Goal: Task Accomplishment & Management: Complete application form

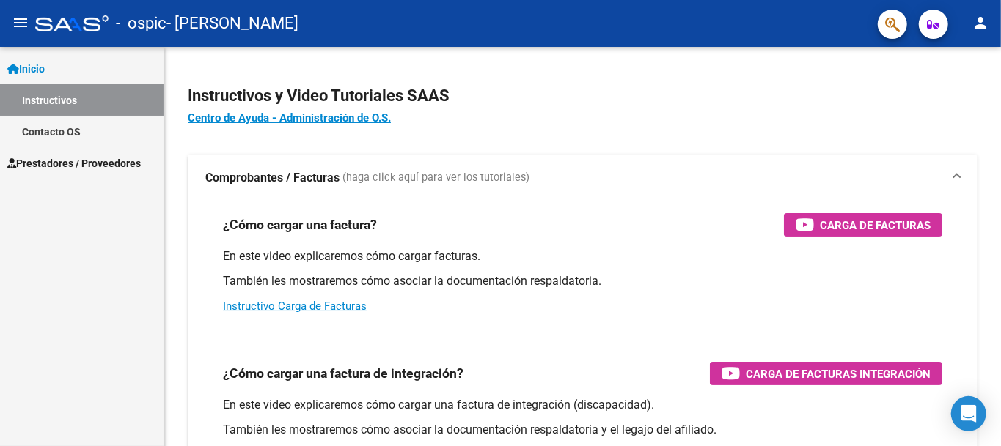
click at [66, 158] on span "Prestadores / Proveedores" at bounding box center [73, 163] width 133 height 16
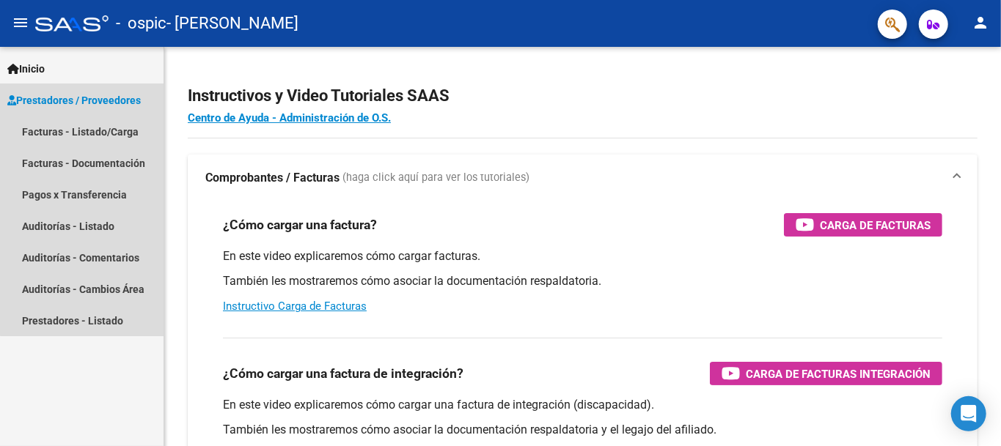
click at [94, 94] on span "Prestadores / Proveedores" at bounding box center [73, 100] width 133 height 16
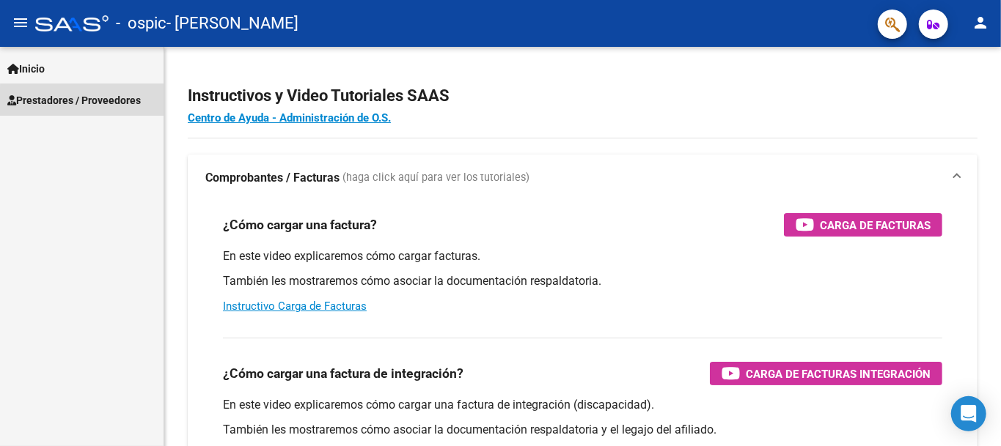
click at [83, 103] on span "Prestadores / Proveedores" at bounding box center [73, 100] width 133 height 16
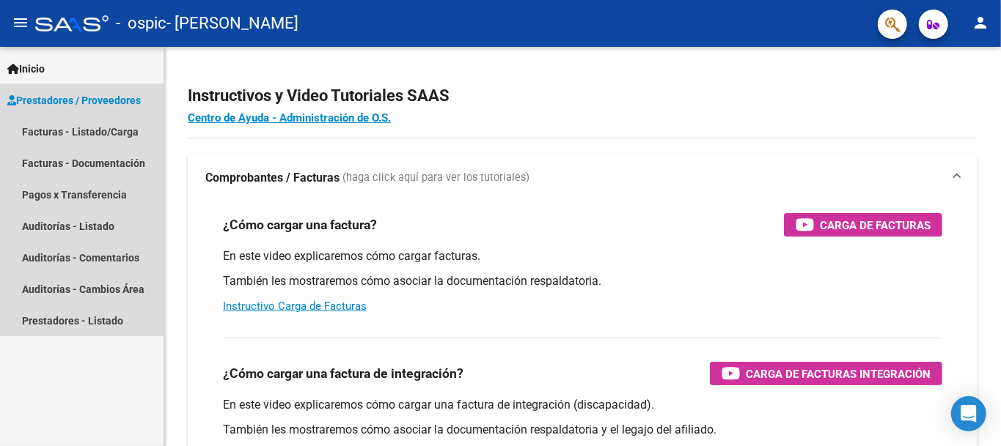
click at [95, 94] on span "Prestadores / Proveedores" at bounding box center [73, 100] width 133 height 16
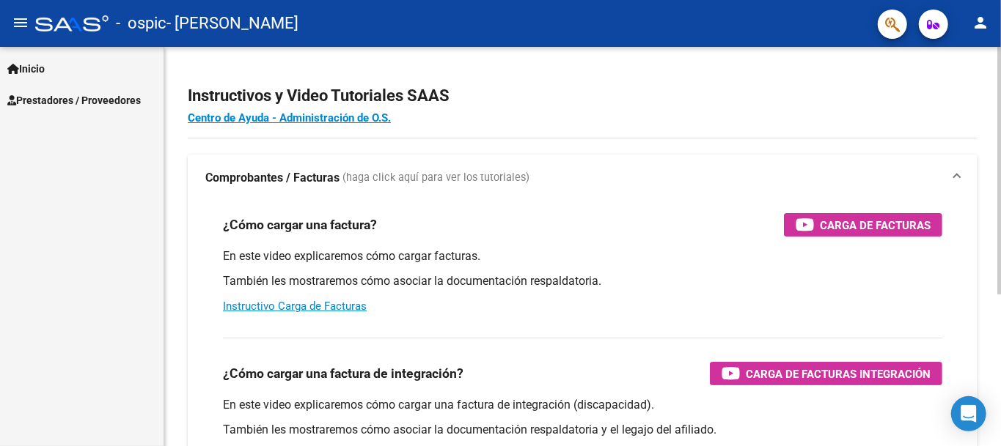
click at [985, 106] on div "Instructivos y Video Tutoriales SAAS Centro de Ayuda - Administración de O.S. C…" at bounding box center [584, 368] width 840 height 643
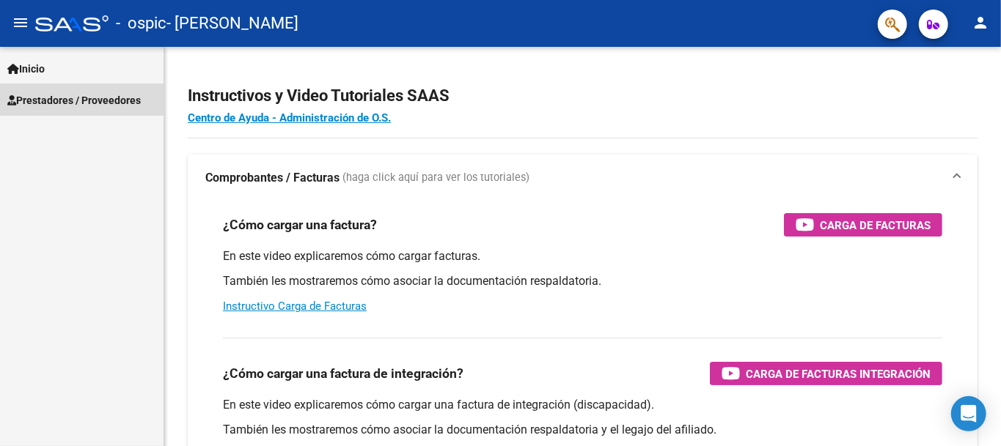
click at [72, 86] on link "Prestadores / Proveedores" at bounding box center [81, 100] width 163 height 32
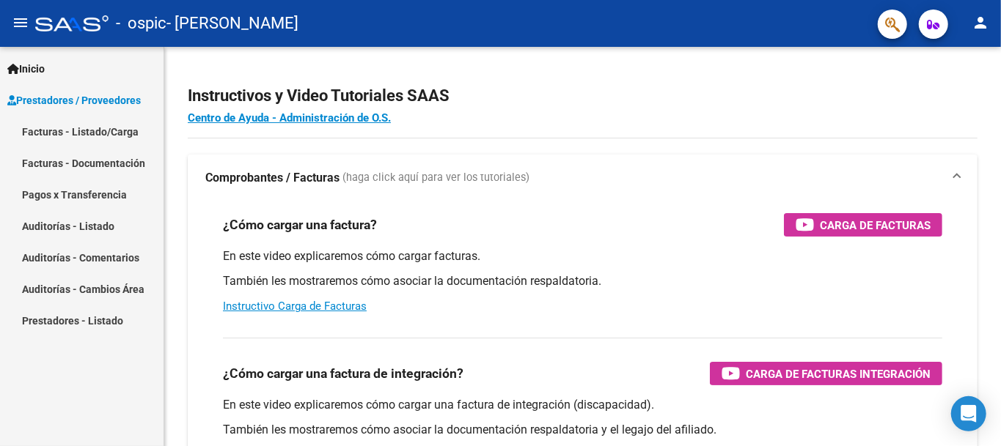
click at [85, 130] on link "Facturas - Listado/Carga" at bounding box center [81, 132] width 163 height 32
click at [92, 126] on link "Facturas - Listado/Carga" at bounding box center [81, 132] width 163 height 32
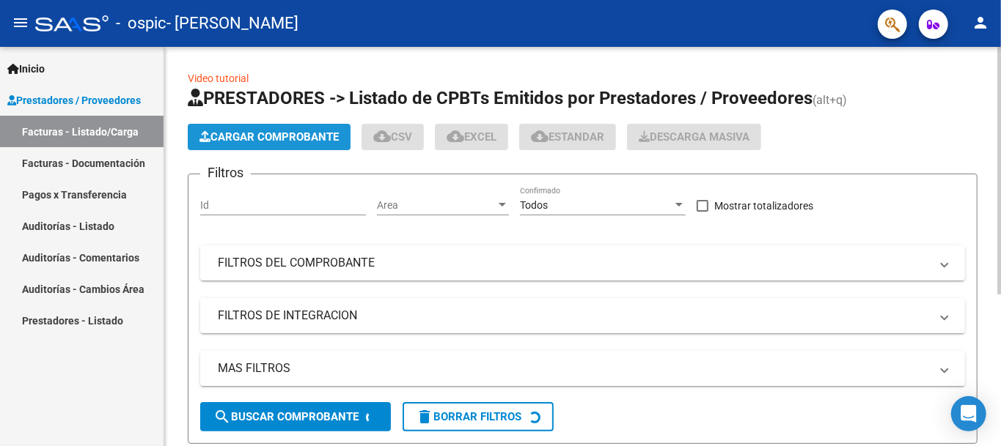
click at [251, 136] on span "Cargar Comprobante" at bounding box center [268, 136] width 139 height 13
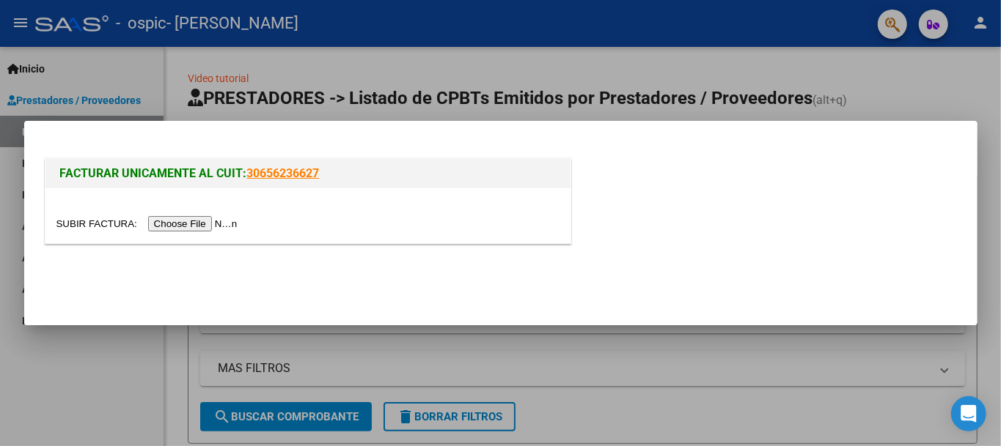
click at [221, 220] on input "file" at bounding box center [148, 223] width 185 height 15
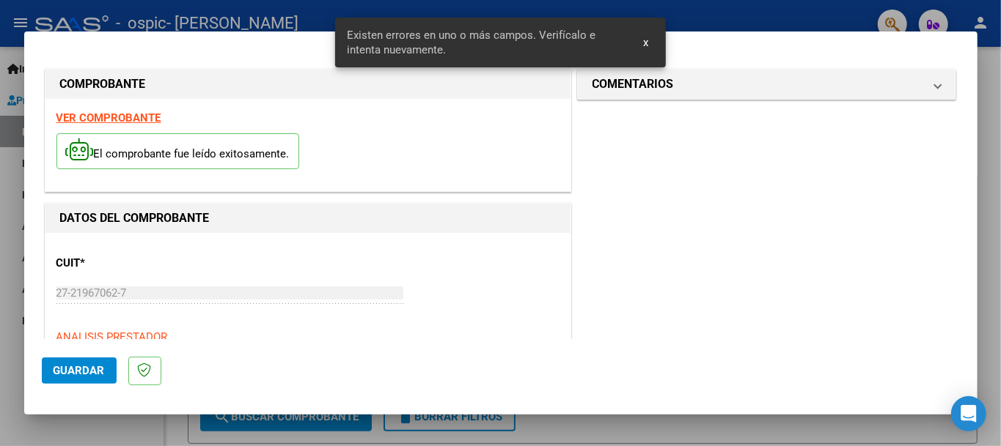
scroll to position [341, 0]
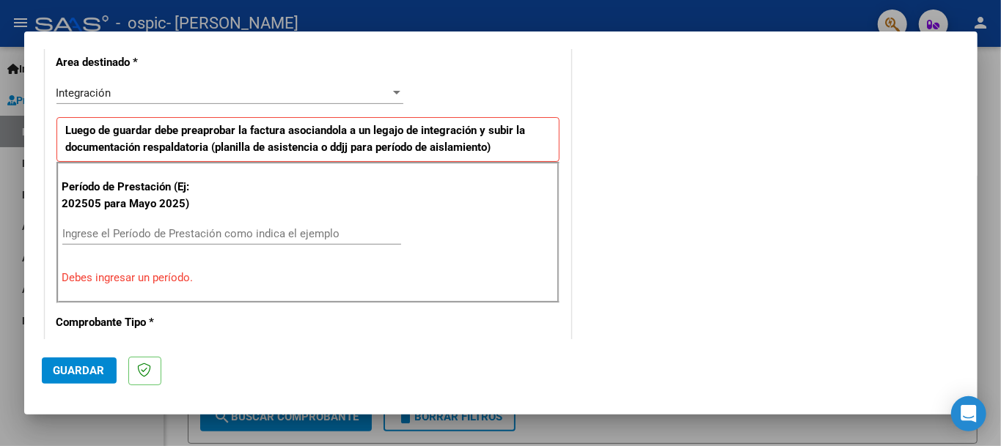
click at [323, 233] on input "Ingrese el Período de Prestación como indica el ejemplo" at bounding box center [231, 233] width 339 height 13
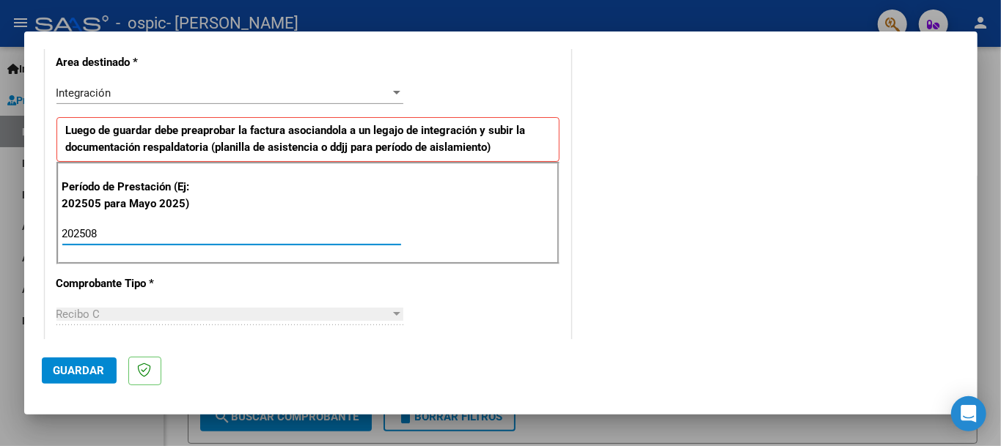
type input "202508"
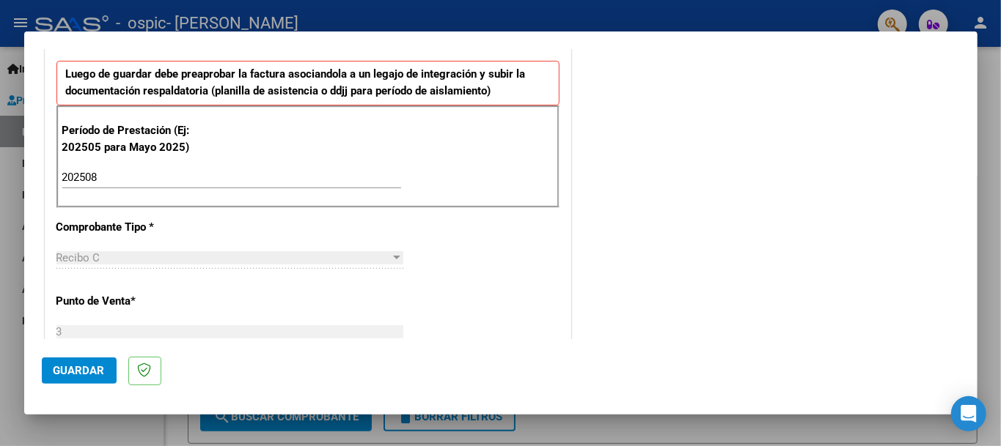
scroll to position [349, 0]
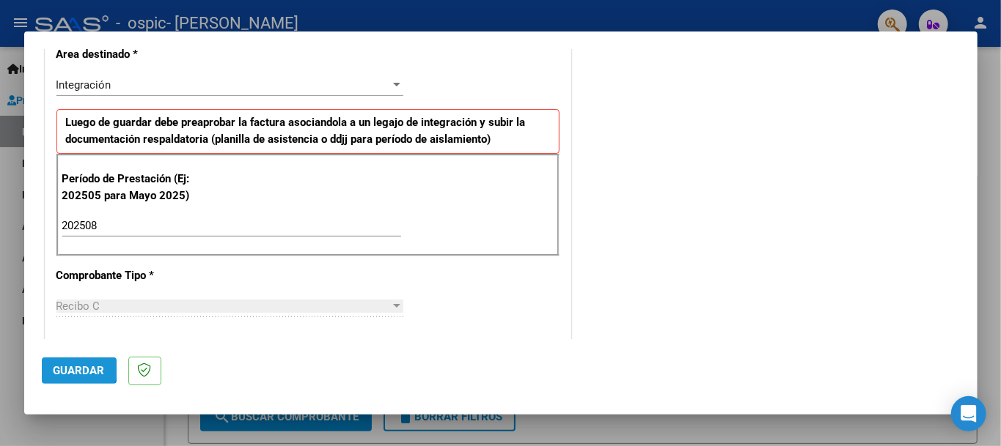
click at [78, 367] on span "Guardar" at bounding box center [79, 370] width 51 height 13
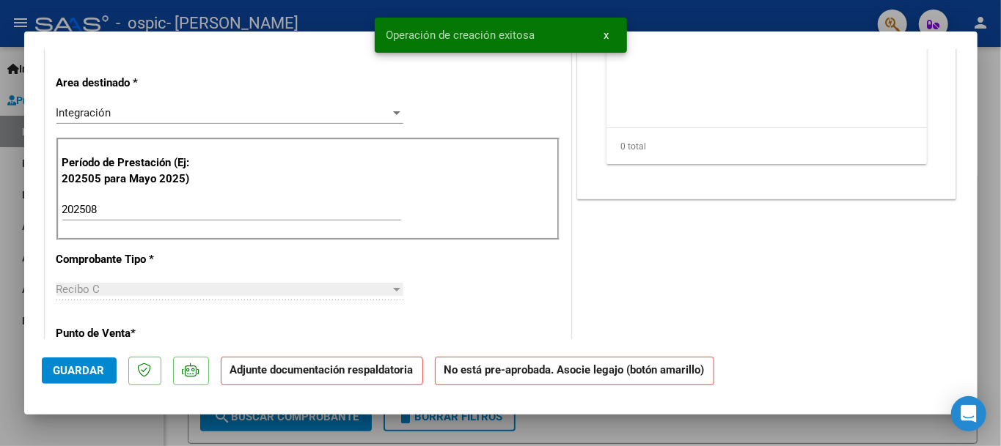
scroll to position [0, 0]
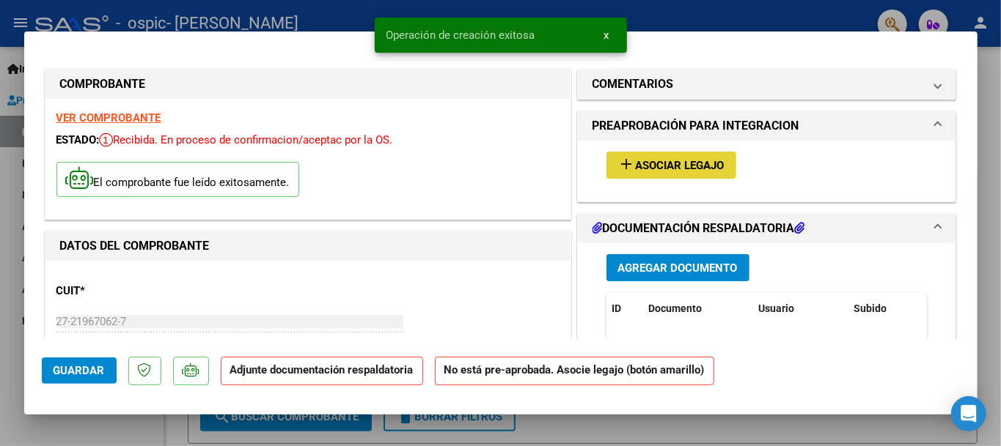
click at [654, 163] on span "Asociar Legajo" at bounding box center [680, 165] width 89 height 13
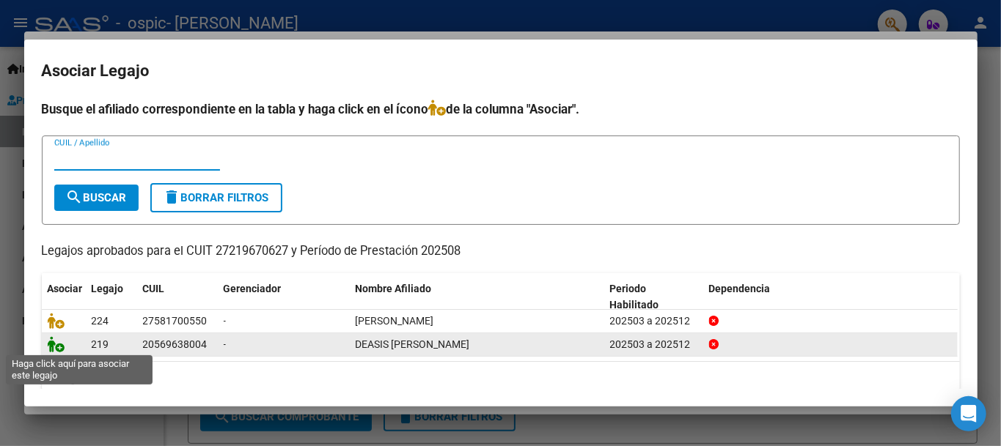
click at [56, 341] on icon at bounding box center [57, 344] width 18 height 16
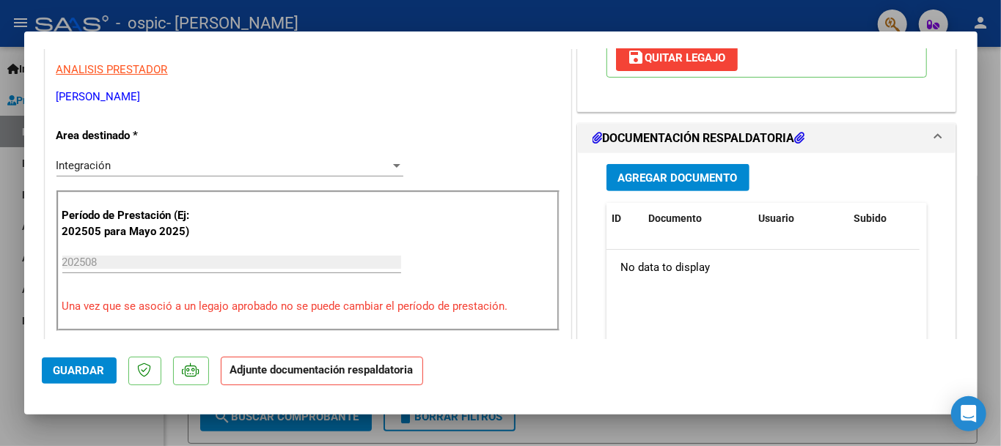
scroll to position [301, 0]
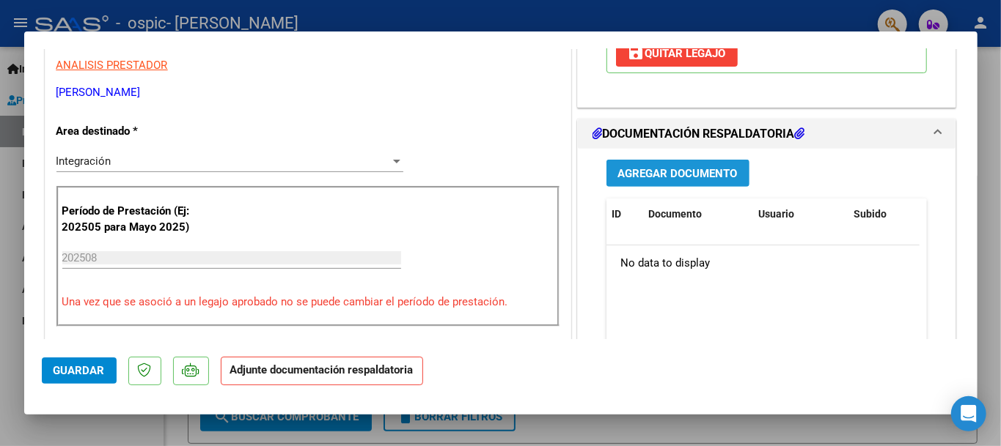
click at [693, 174] on span "Agregar Documento" at bounding box center [677, 173] width 119 height 13
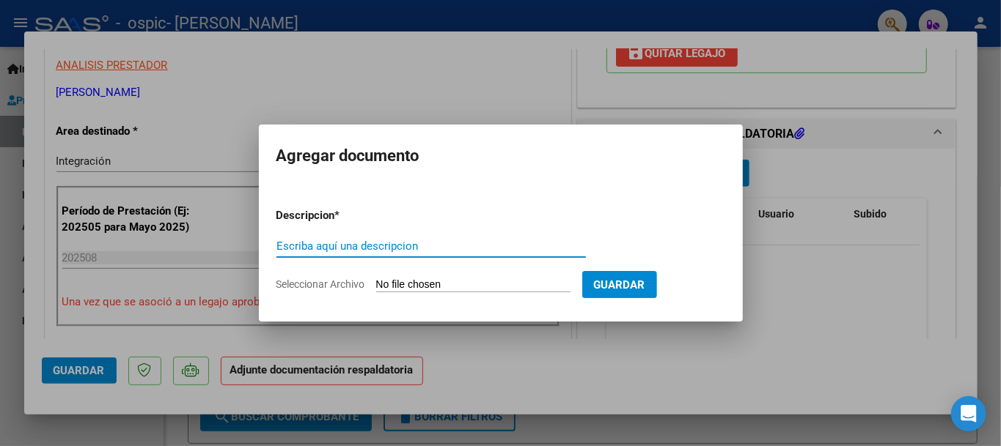
click at [496, 283] on input "Seleccionar Archivo" at bounding box center [473, 286] width 194 height 14
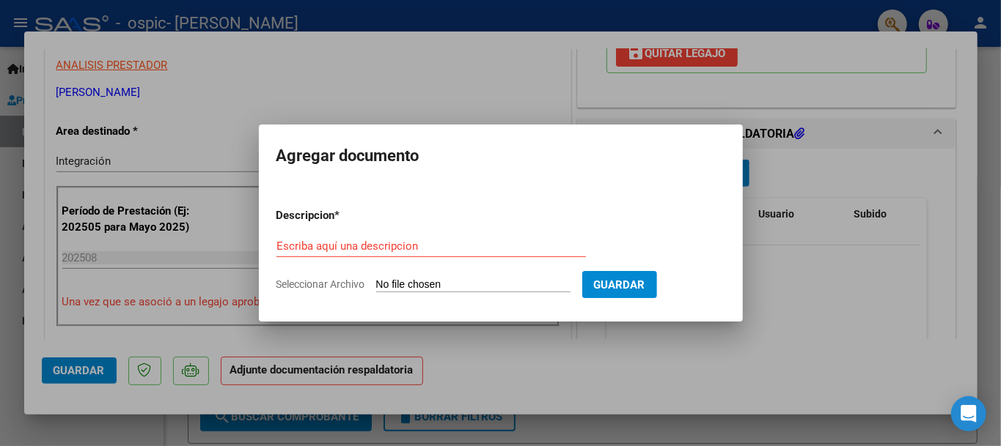
type input "C:\fakepath\Planilla de asistencia firmada Beni.pdf"
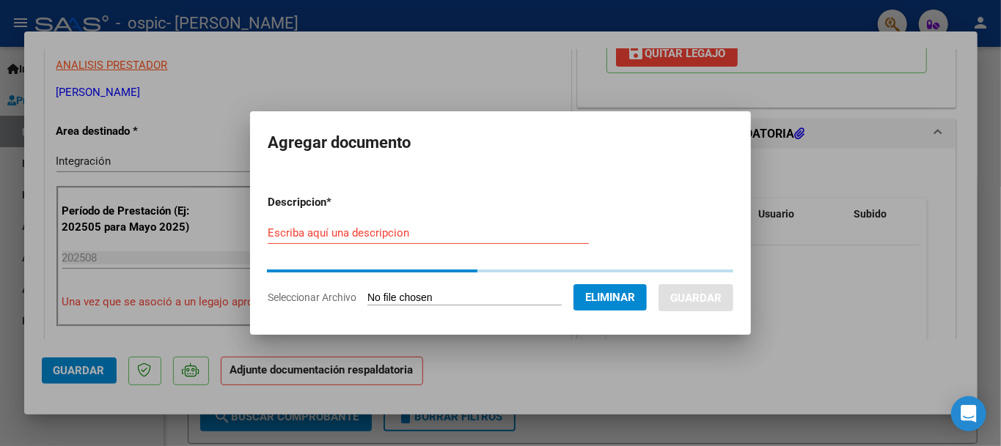
click at [427, 233] on input "Escriba aquí una descripcion" at bounding box center [428, 233] width 321 height 13
drag, startPoint x: 427, startPoint y: 233, endPoint x: 438, endPoint y: 270, distance: 38.5
click at [438, 270] on form "Descripcion * Escriba aquí una descripcion Seleccionar Archivo Eliminar Guardar" at bounding box center [501, 249] width 466 height 133
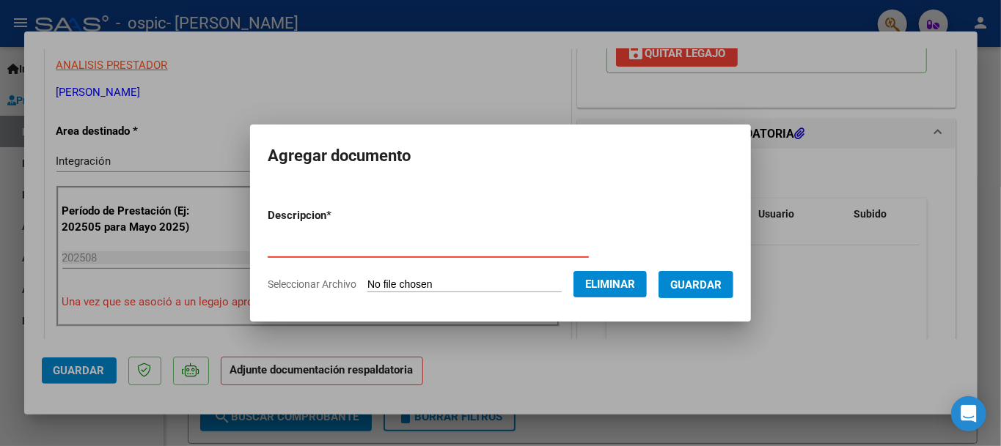
type input "Planilla de asistencia"
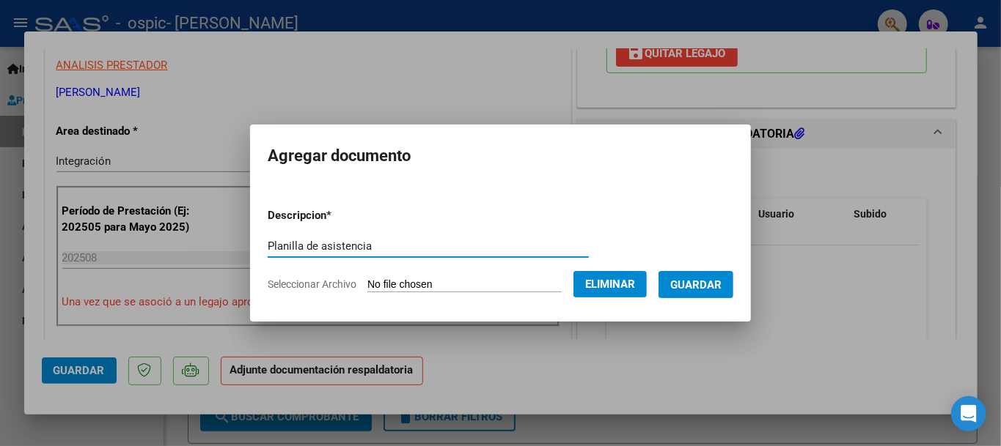
click at [693, 280] on span "Guardar" at bounding box center [695, 285] width 51 height 13
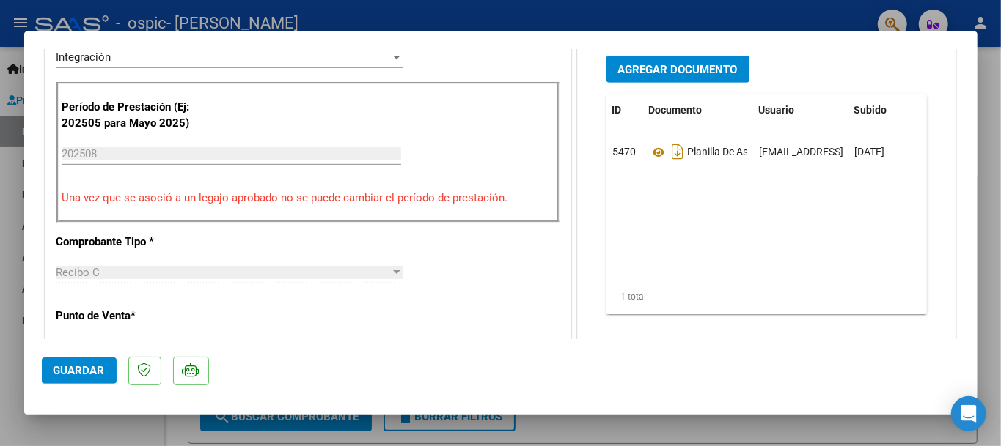
scroll to position [430, 0]
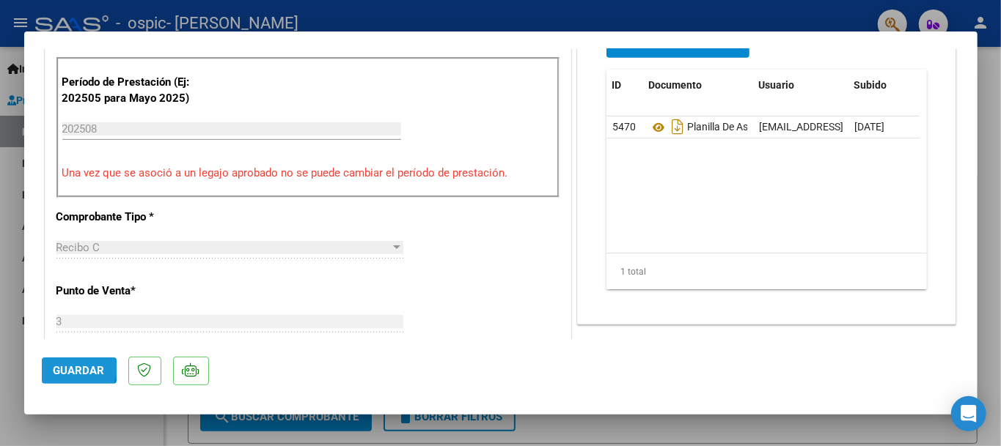
click at [78, 369] on span "Guardar" at bounding box center [79, 370] width 51 height 13
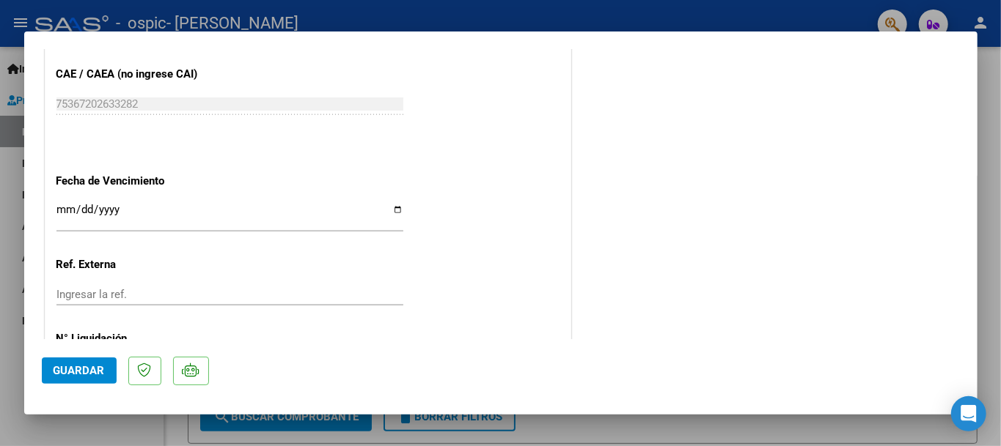
scroll to position [1007, 0]
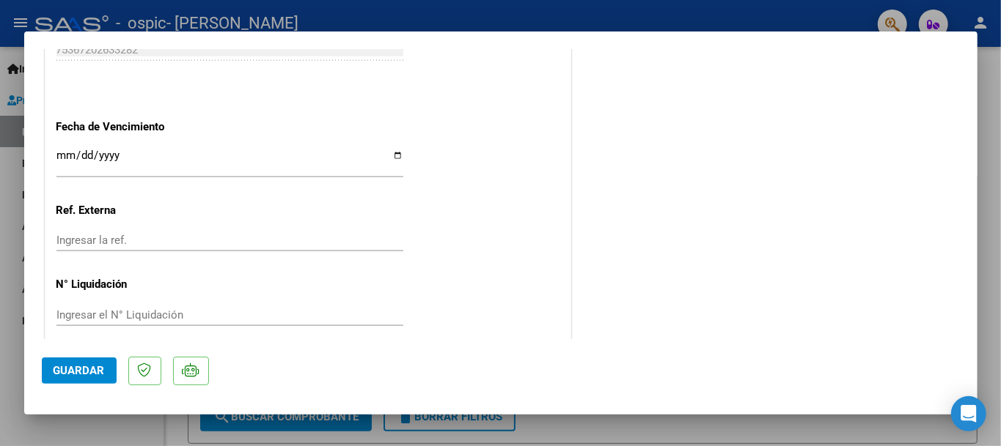
click at [82, 369] on span "Guardar" at bounding box center [79, 370] width 51 height 13
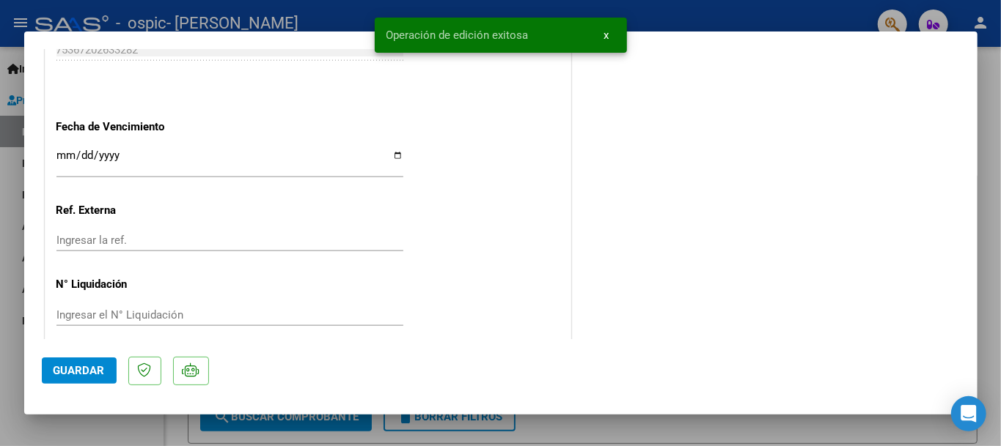
click at [846, 427] on div at bounding box center [500, 223] width 1001 height 446
type input "$ 0,00"
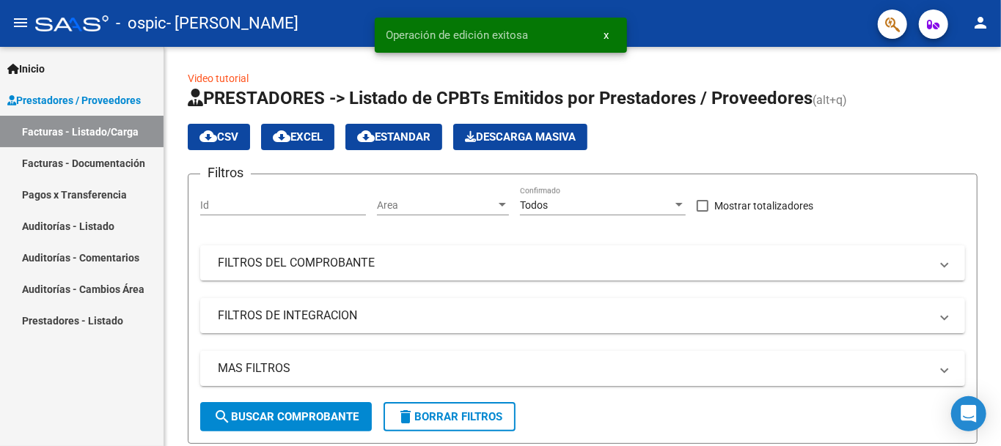
click at [605, 35] on span "x" at bounding box center [606, 35] width 5 height 13
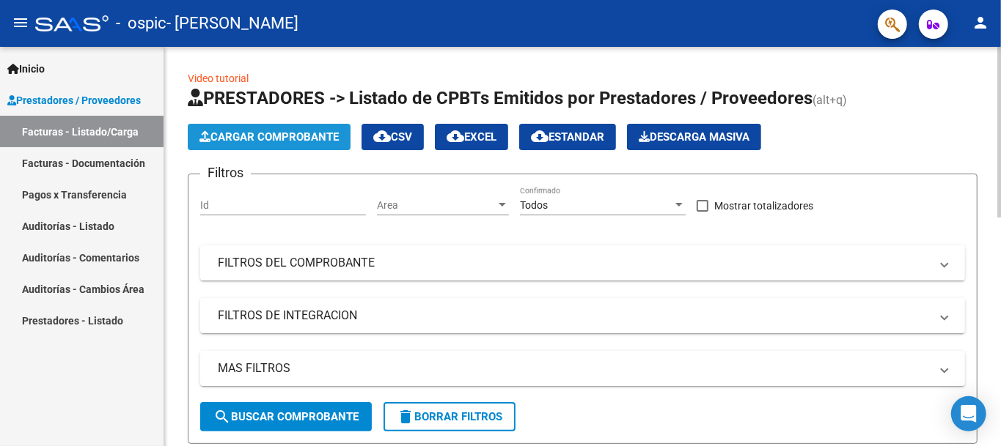
click at [265, 136] on span "Cargar Comprobante" at bounding box center [268, 136] width 139 height 13
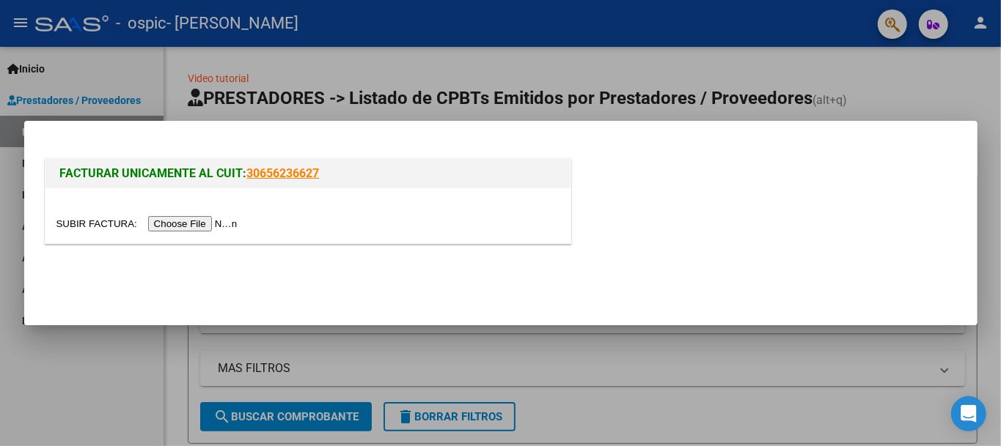
click at [223, 221] on input "file" at bounding box center [148, 223] width 185 height 15
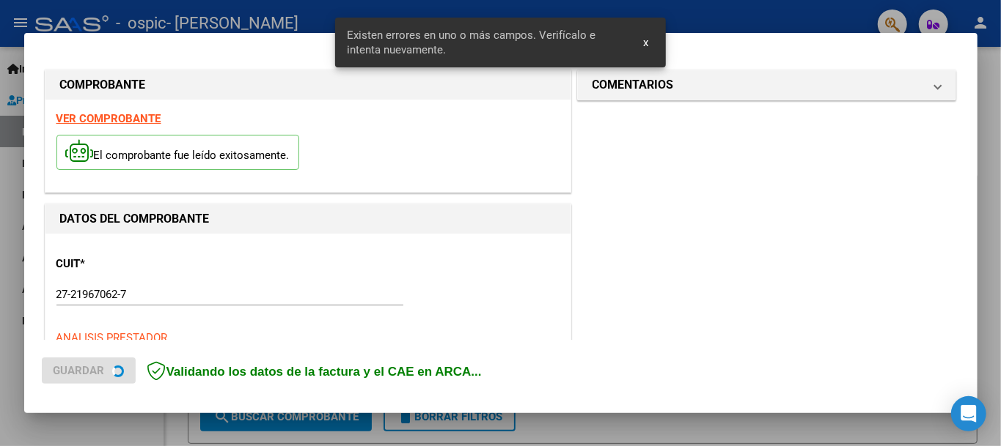
scroll to position [341, 0]
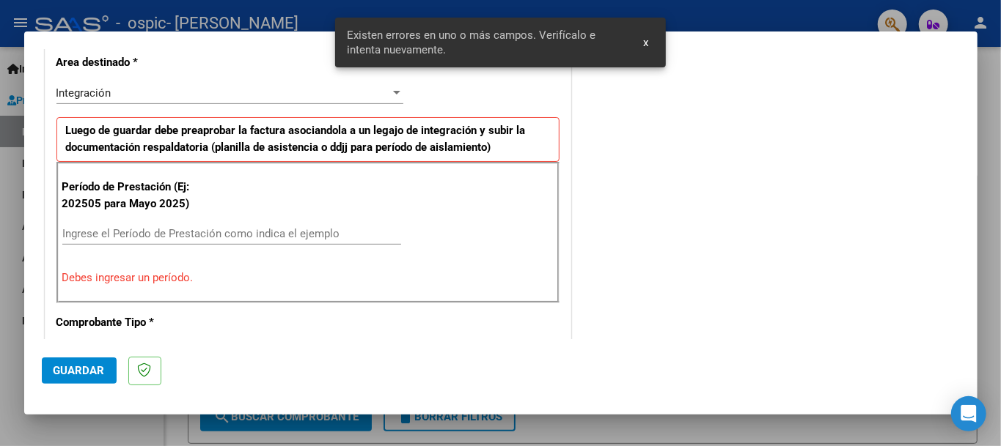
click at [329, 235] on input "Ingrese el Período de Prestación como indica el ejemplo" at bounding box center [231, 233] width 339 height 13
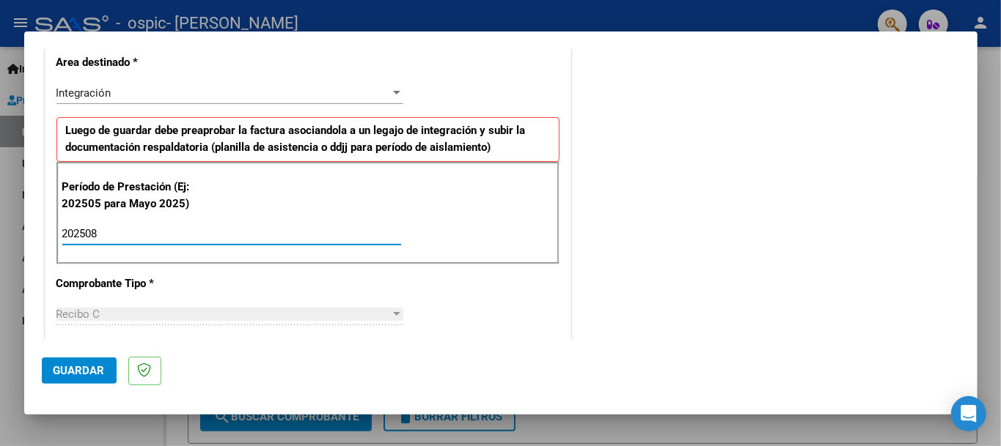
type input "202508"
click at [89, 371] on span "Guardar" at bounding box center [79, 370] width 51 height 13
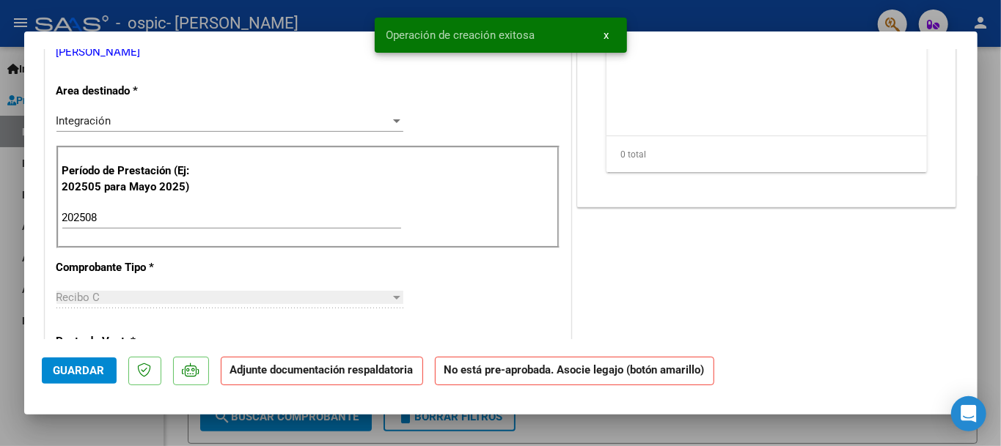
scroll to position [0, 0]
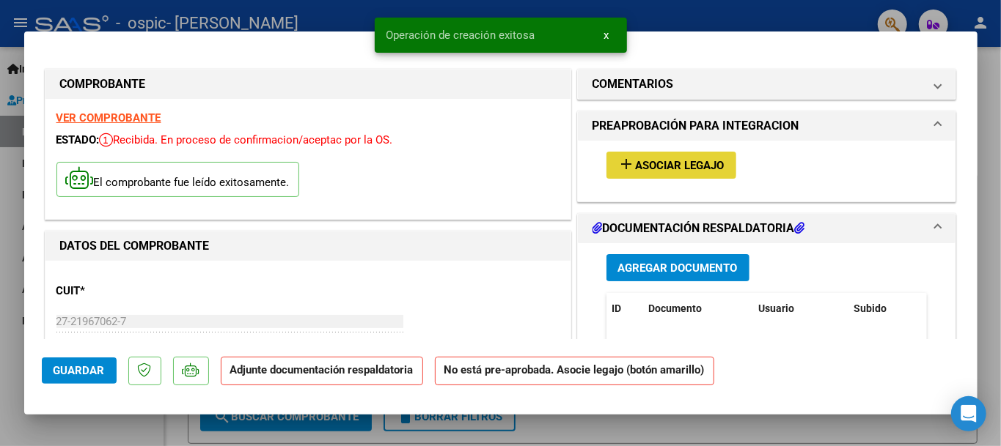
click at [640, 159] on span "Asociar Legajo" at bounding box center [680, 165] width 89 height 13
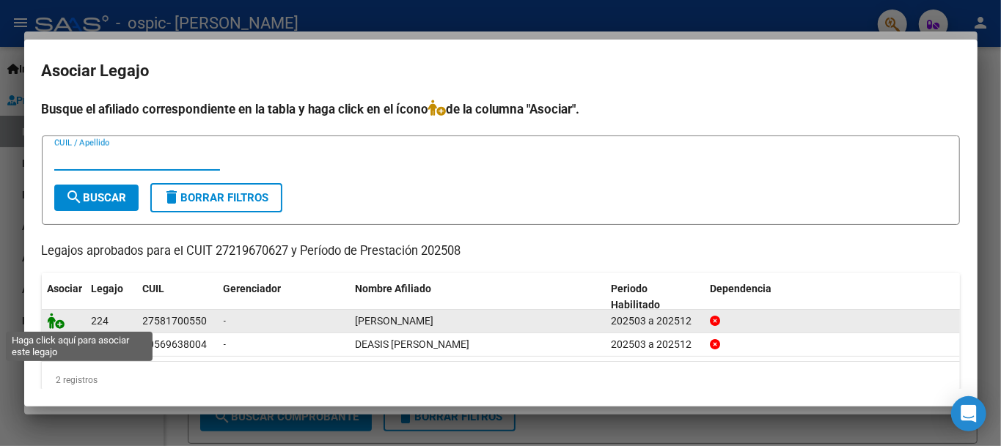
click at [54, 323] on icon at bounding box center [57, 321] width 18 height 16
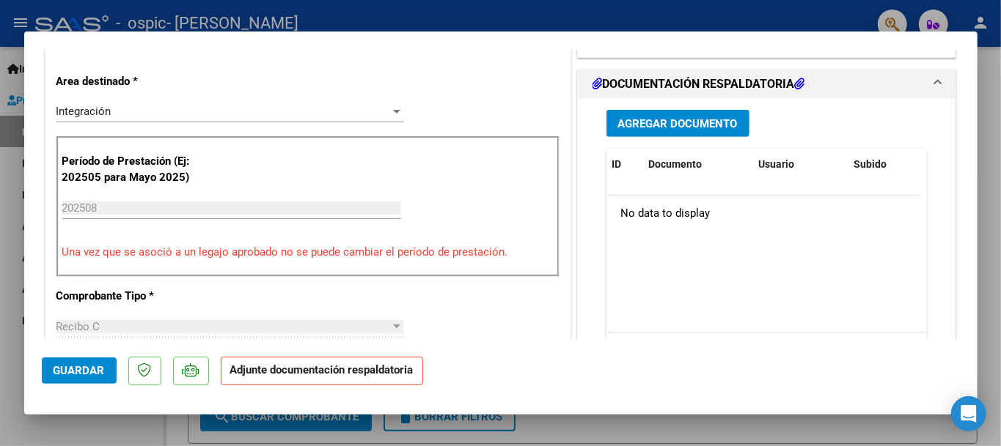
scroll to position [375, 0]
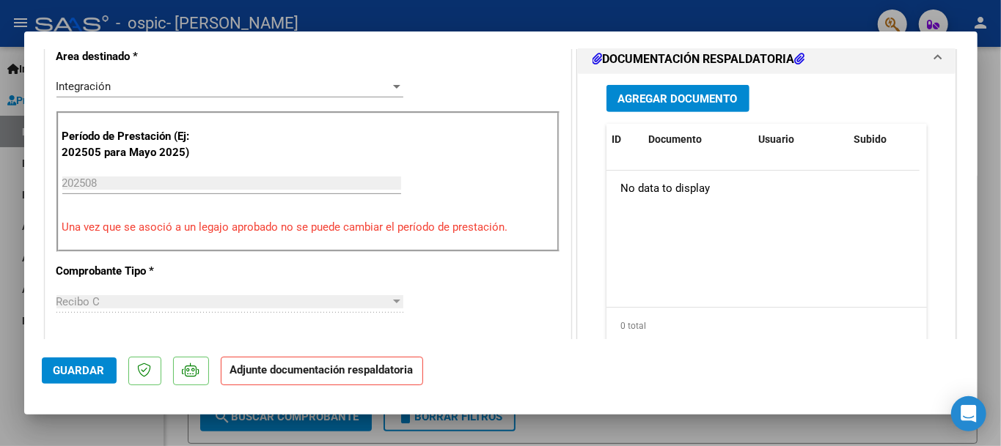
click at [663, 95] on span "Agregar Documento" at bounding box center [677, 98] width 119 height 13
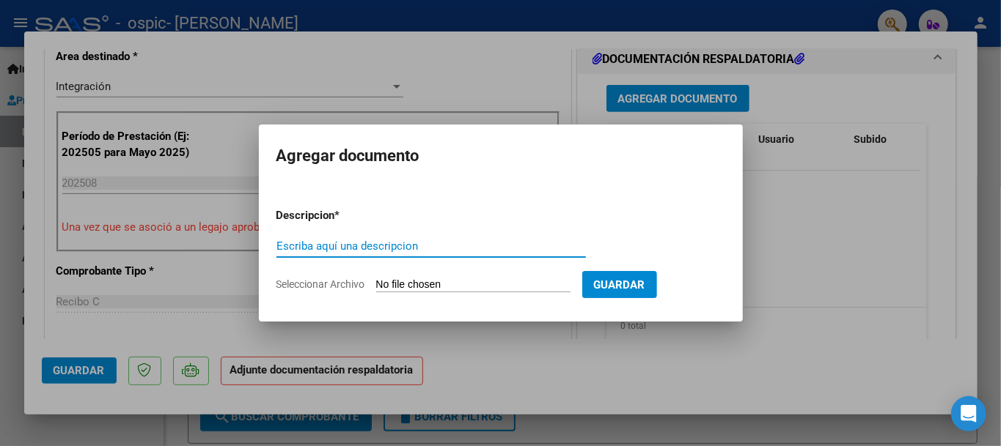
click at [478, 279] on input "Seleccionar Archivo" at bounding box center [473, 286] width 194 height 14
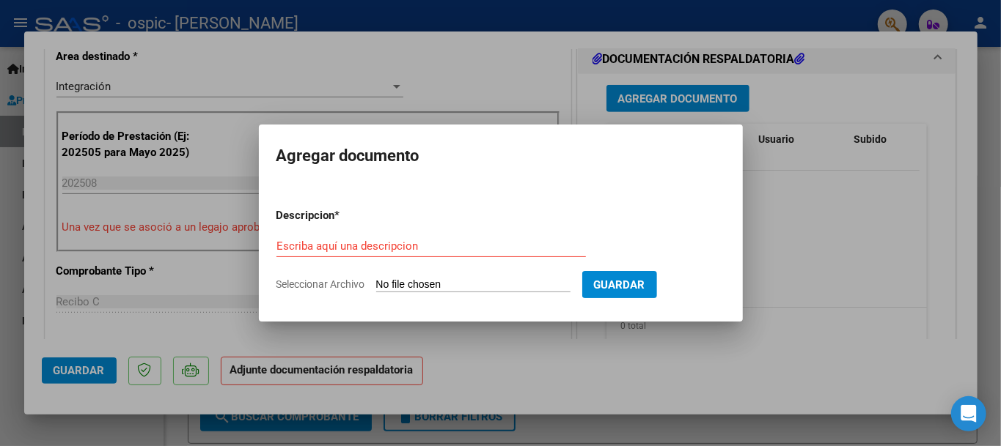
type input "C:\fakepath\Planilla de asistencia firmada MP.pdf"
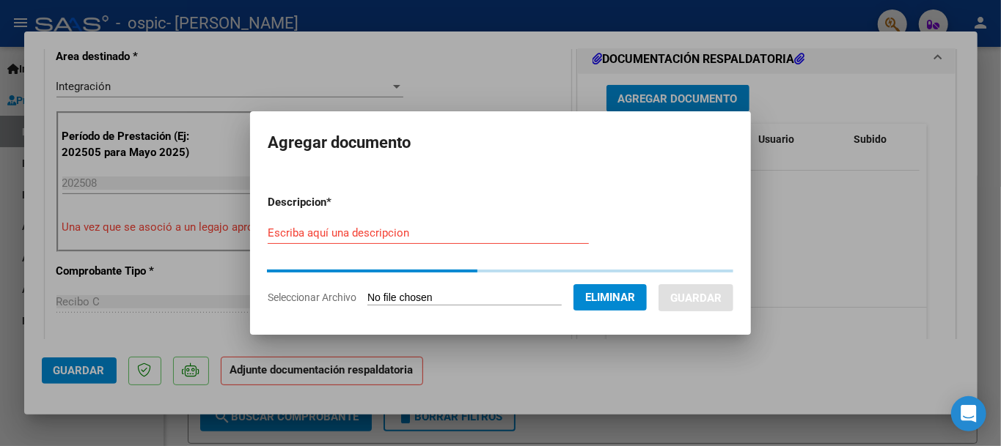
click at [456, 235] on input "Escriba aquí una descripcion" at bounding box center [428, 233] width 321 height 13
type input "Planilla de asistencia"
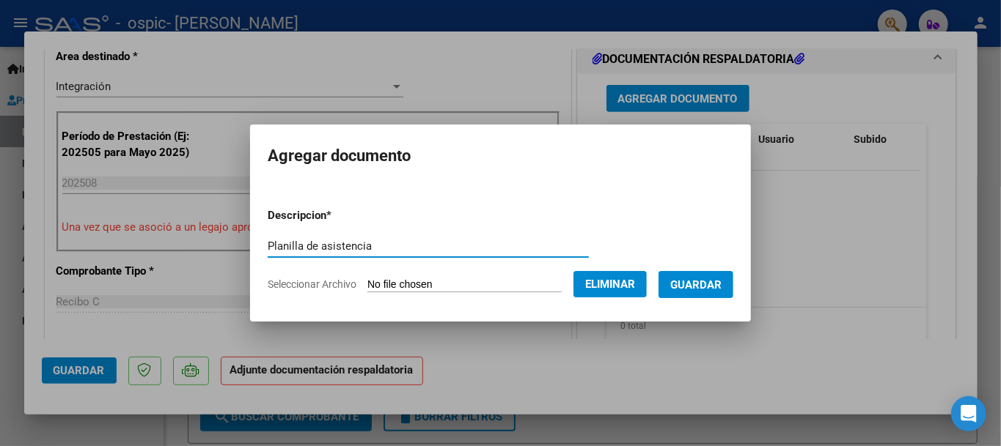
click at [702, 280] on span "Guardar" at bounding box center [695, 285] width 51 height 13
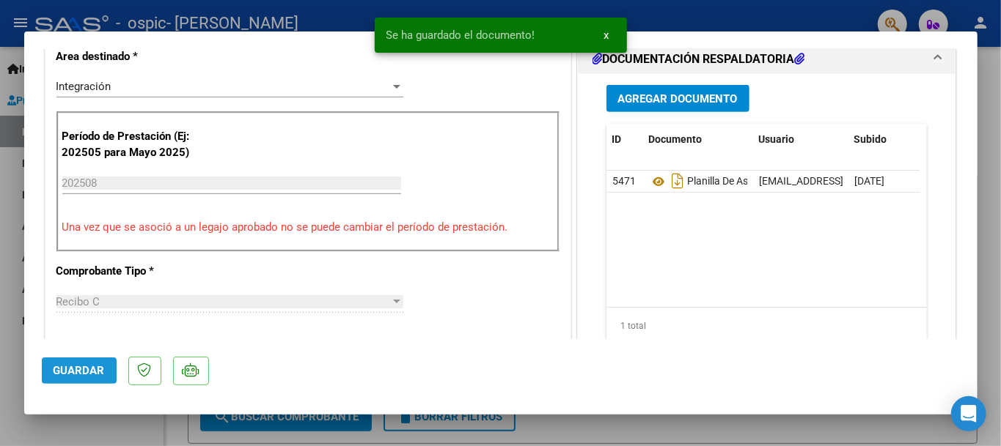
click at [91, 374] on span "Guardar" at bounding box center [79, 370] width 51 height 13
click at [988, 98] on div at bounding box center [500, 223] width 1001 height 446
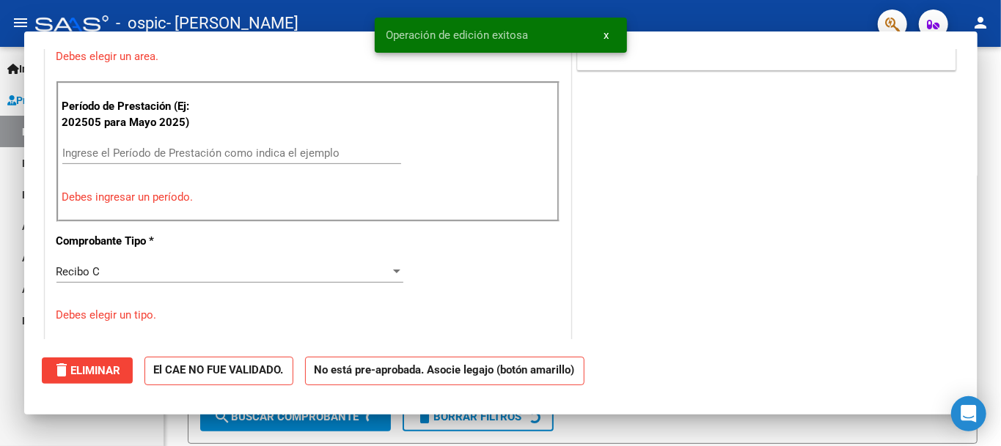
click at [695, 21] on div "- ospic - [PERSON_NAME]" at bounding box center [450, 23] width 831 height 32
